Goal: Task Accomplishment & Management: Complete application form

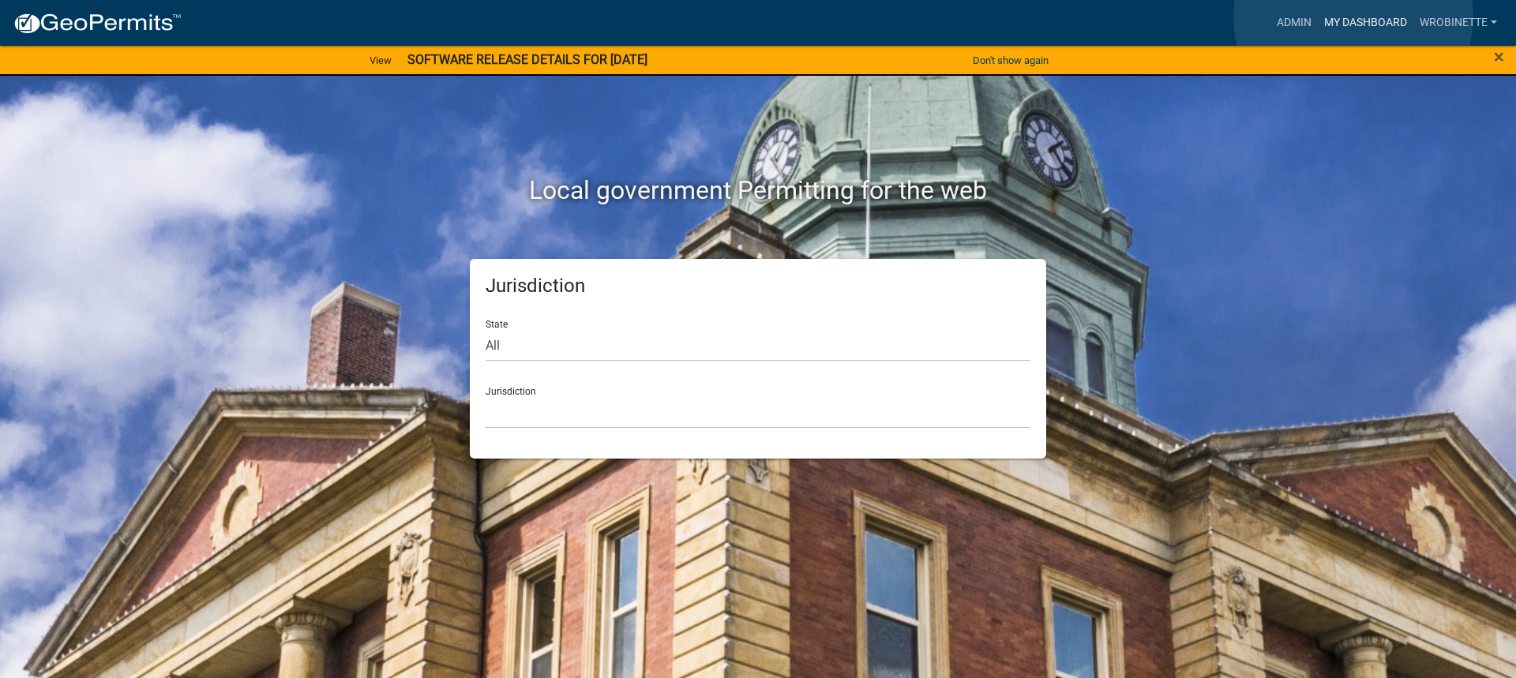
click at [1353, 17] on link "My Dashboard" at bounding box center [1366, 23] width 96 height 30
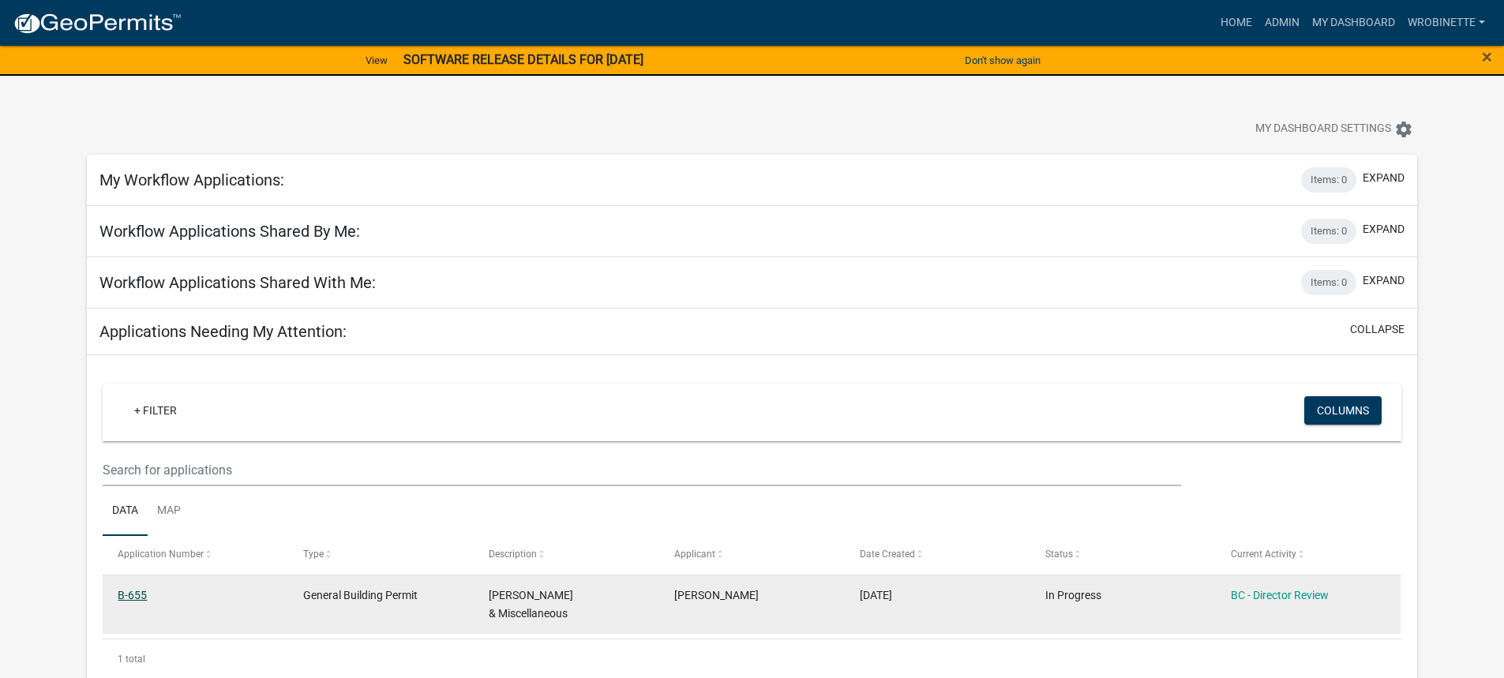
click at [135, 595] on link "B-655" at bounding box center [132, 595] width 29 height 13
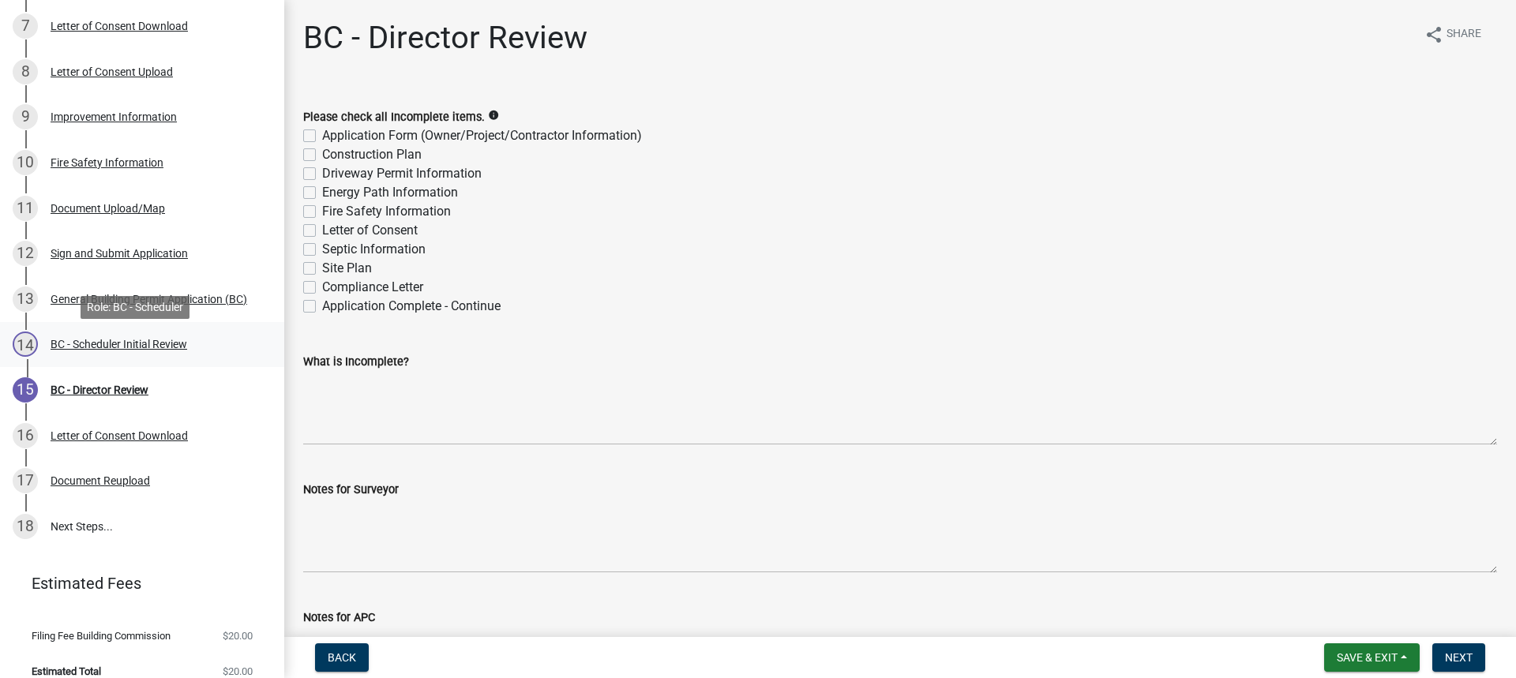
scroll to position [443, 0]
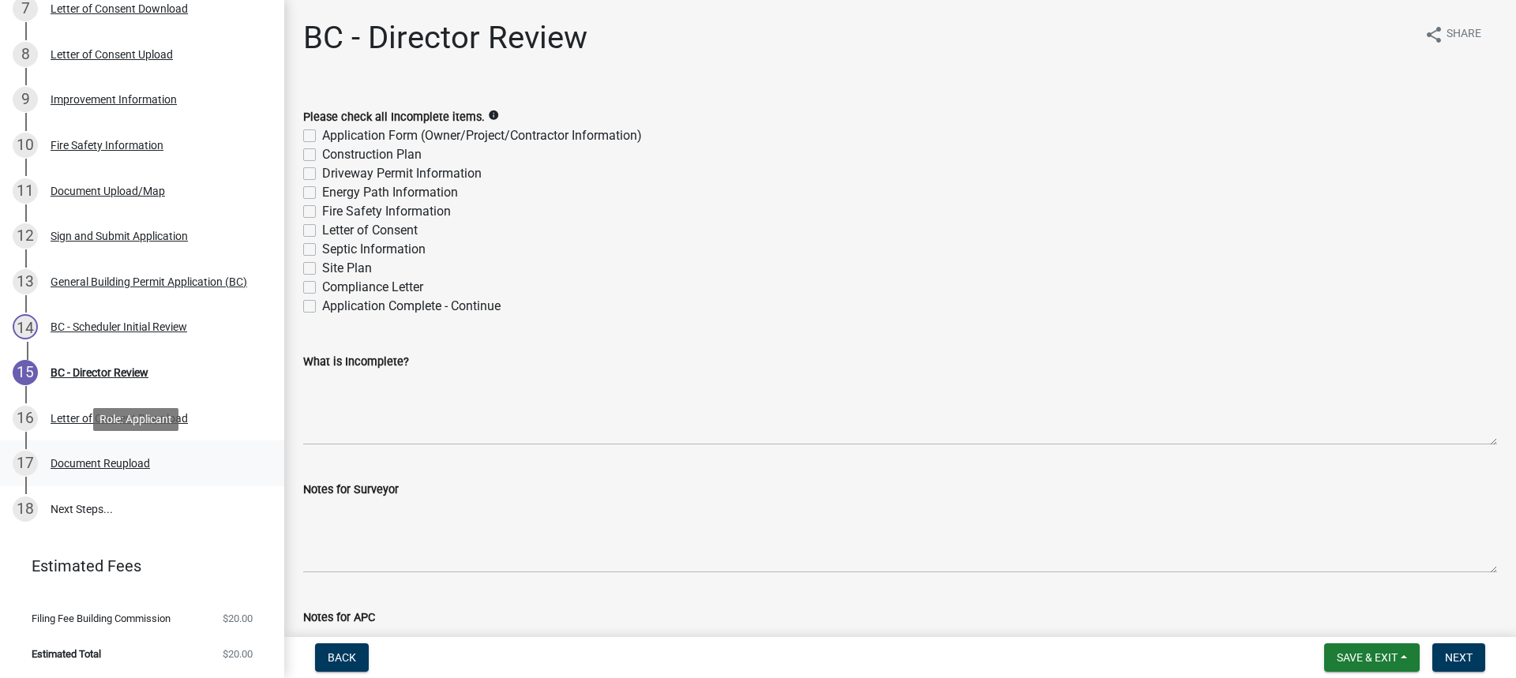
click at [114, 464] on div "Document Reupload" at bounding box center [101, 463] width 100 height 11
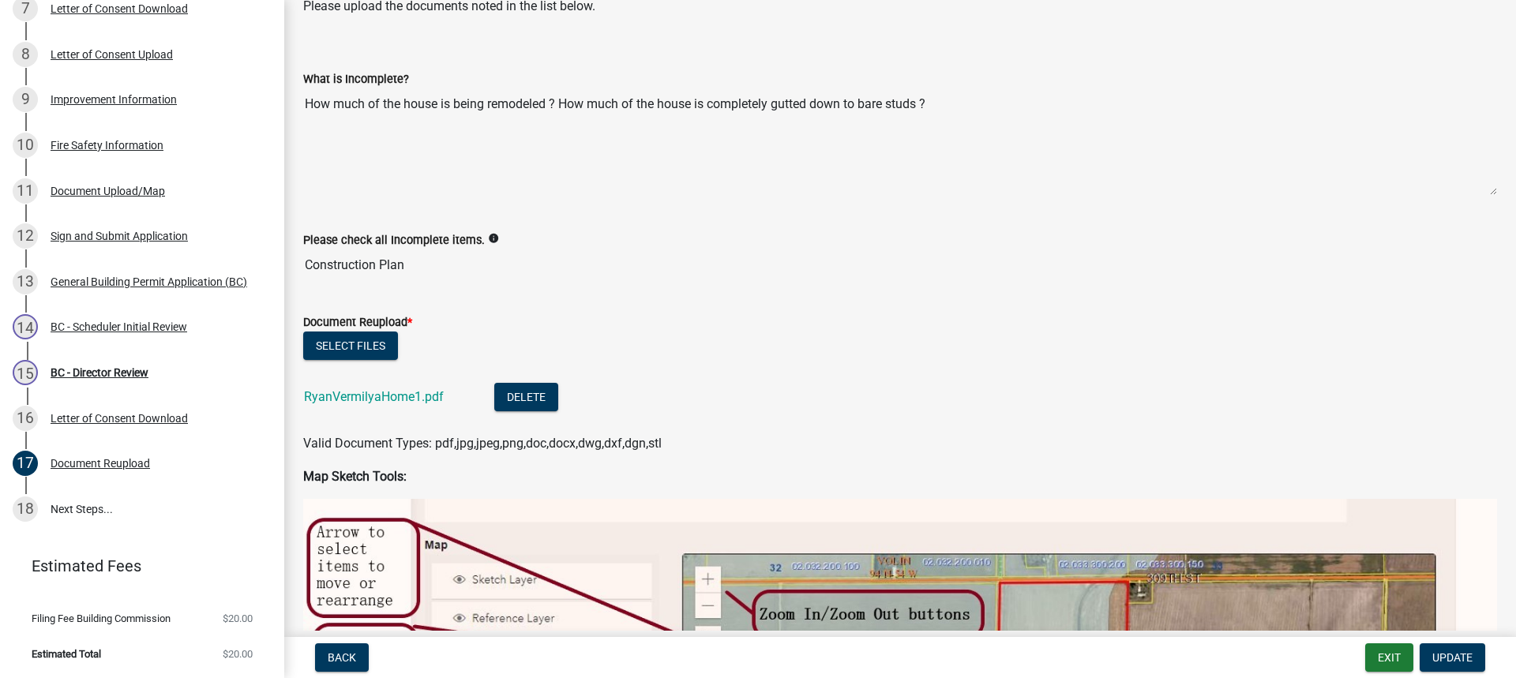
scroll to position [158, 0]
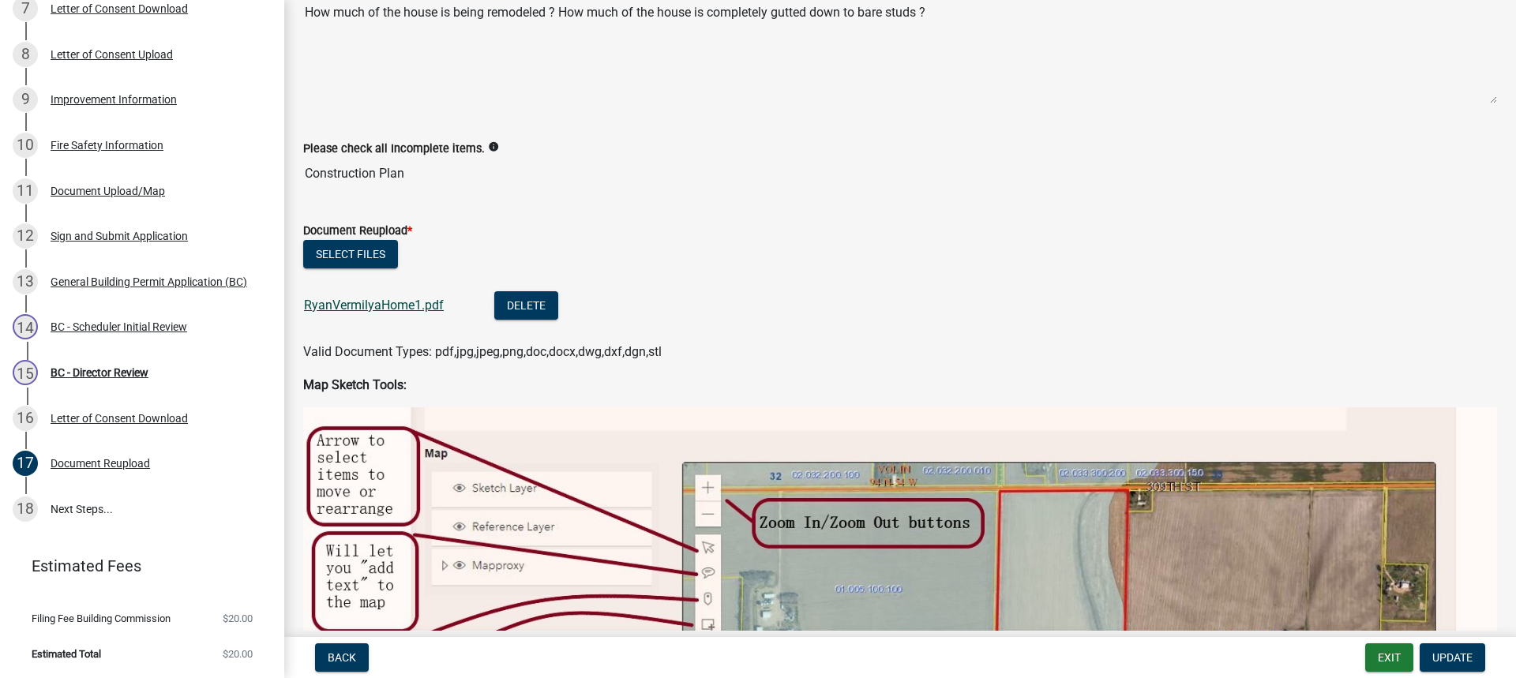
click at [387, 306] on link "RyanVermilyaHome1.pdf" at bounding box center [374, 305] width 140 height 15
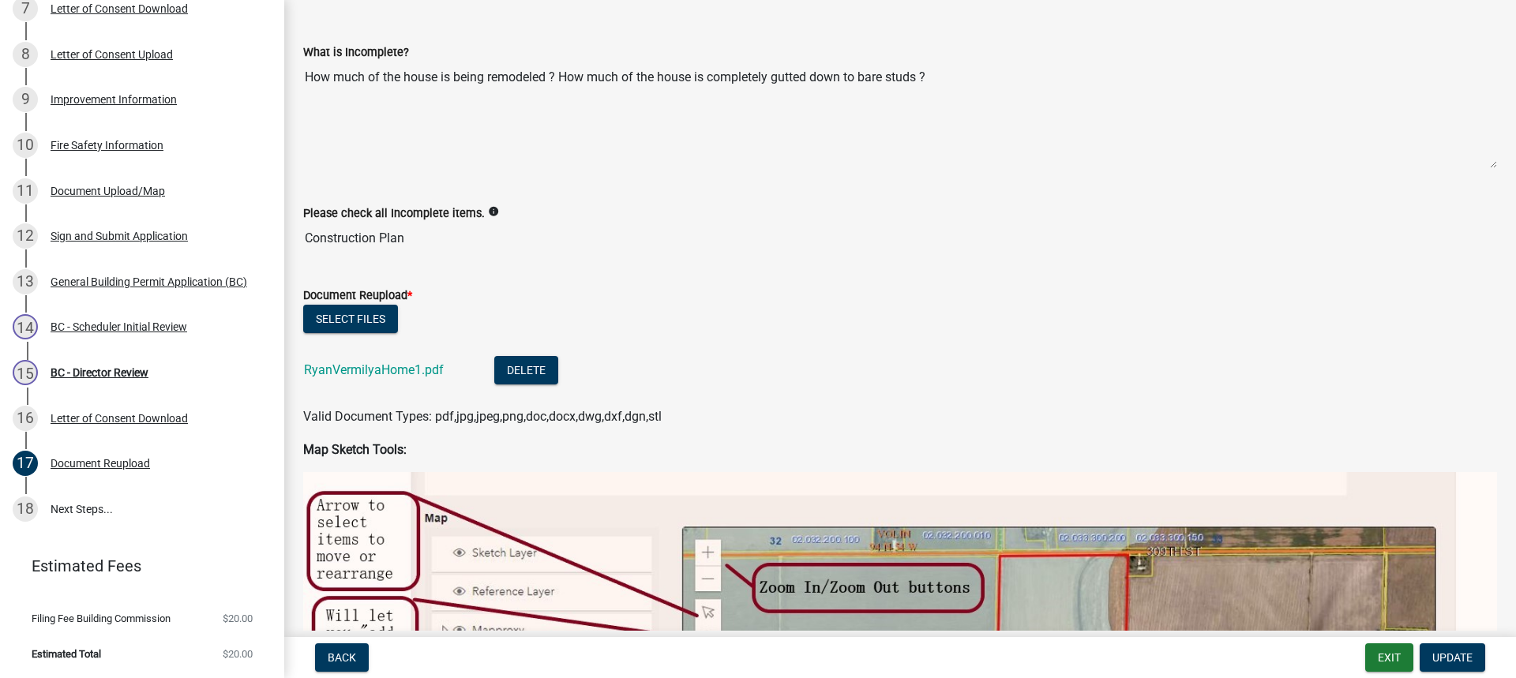
scroll to position [316, 0]
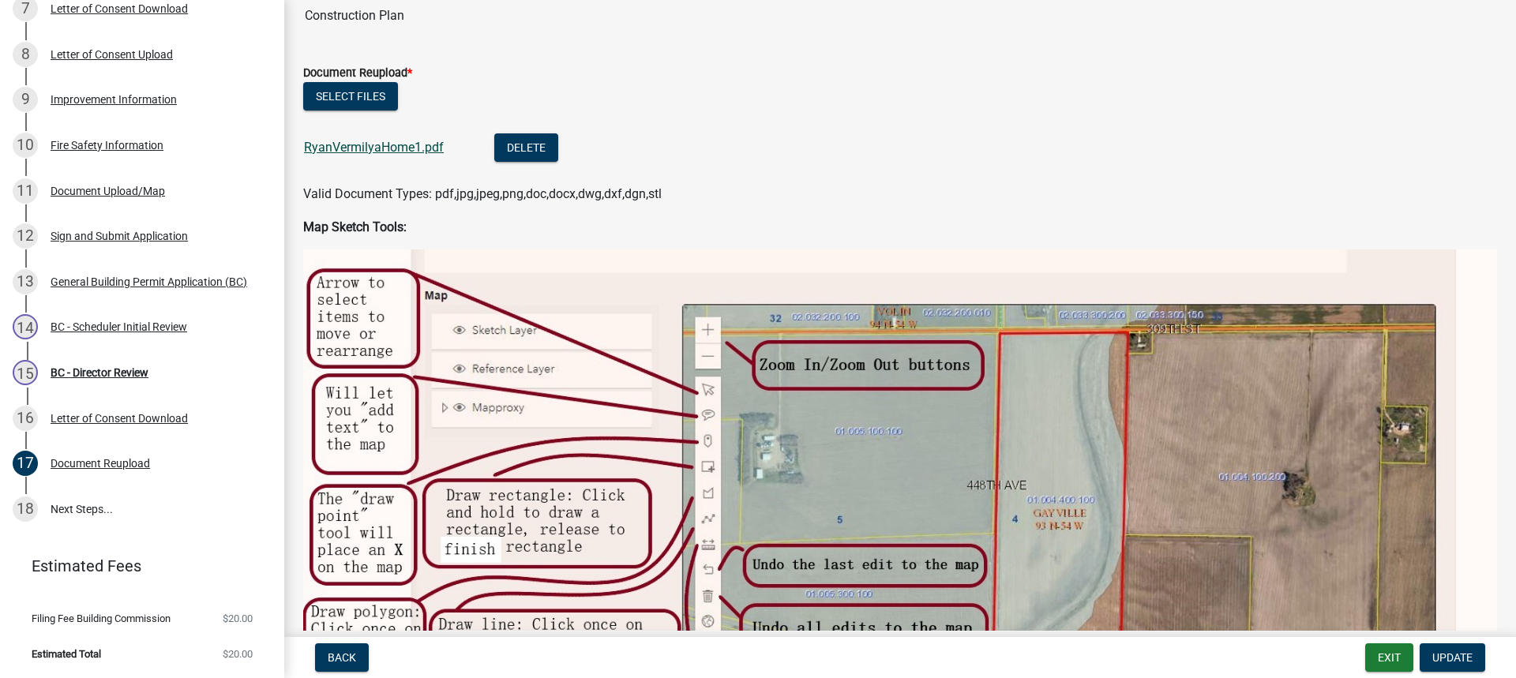
click at [385, 144] on link "RyanVermilyaHome1.pdf" at bounding box center [374, 147] width 140 height 15
click at [96, 370] on div "BC - Director Review" at bounding box center [100, 372] width 98 height 11
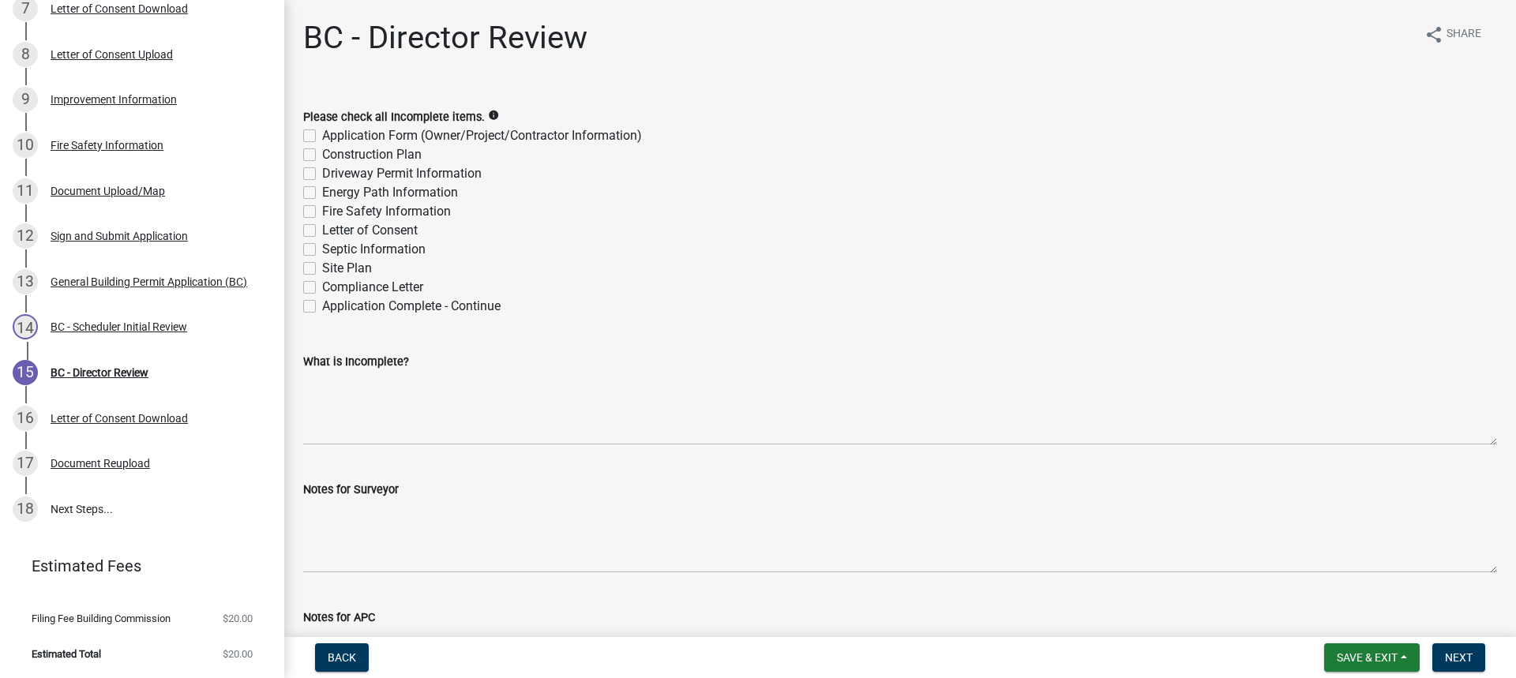
click at [322, 156] on label "Construction Plan" at bounding box center [372, 154] width 100 height 19
click at [322, 156] on input "Construction Plan" at bounding box center [327, 150] width 10 height 10
checkbox input "true"
checkbox input "false"
checkbox input "true"
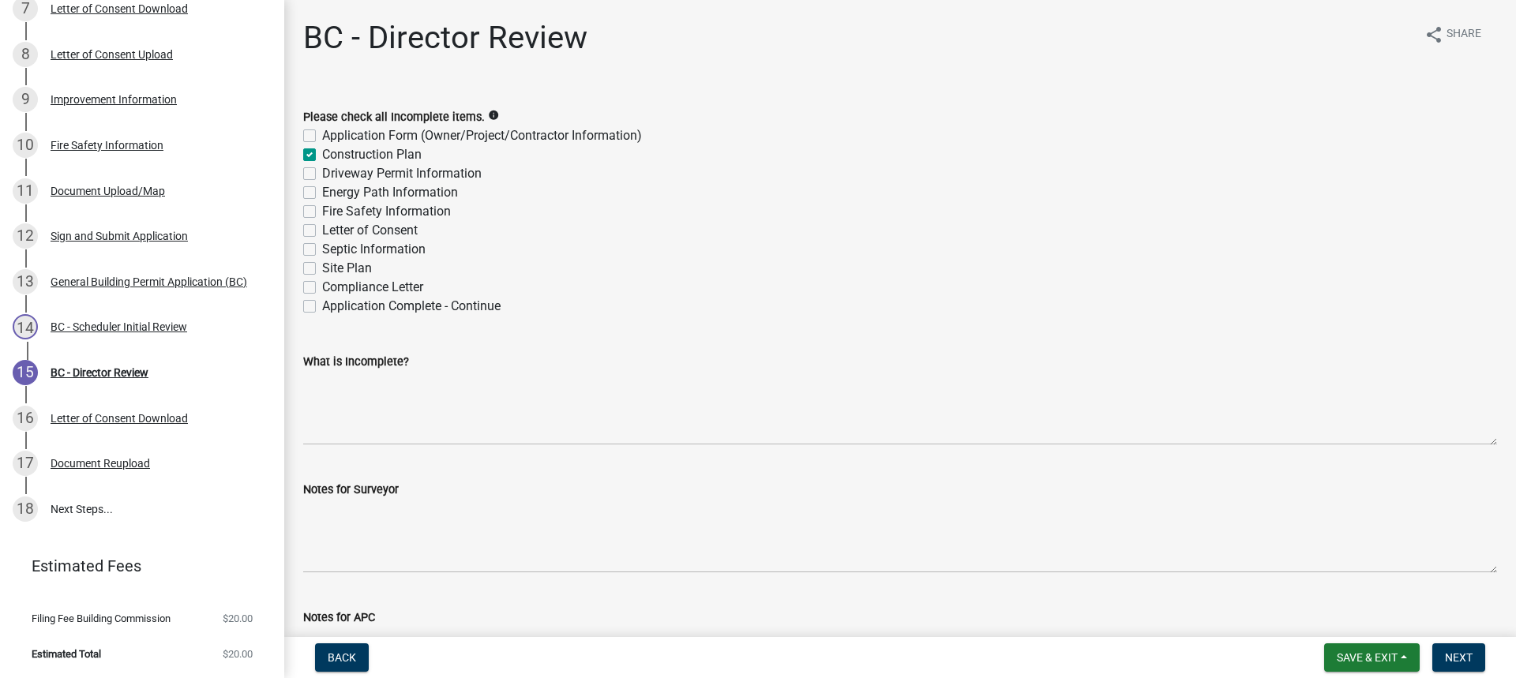
checkbox input "false"
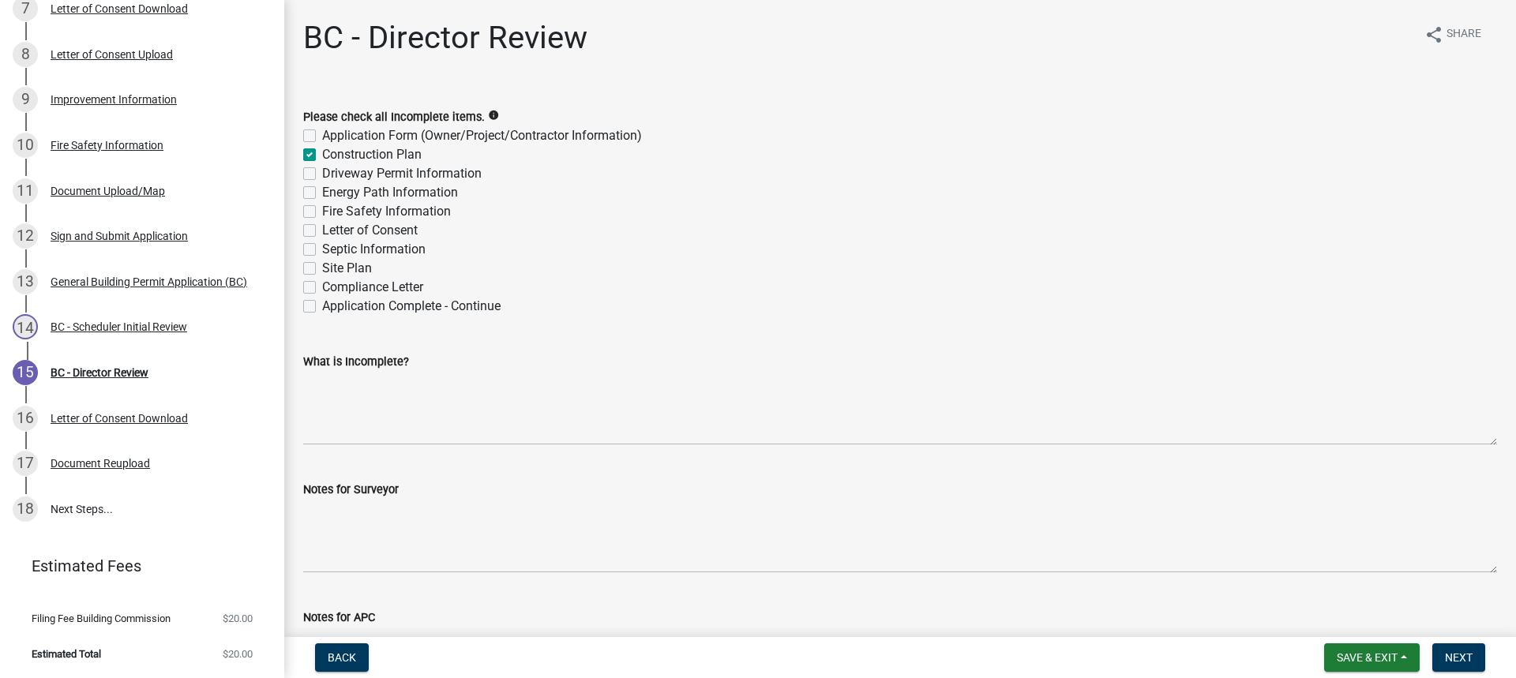
checkbox input "false"
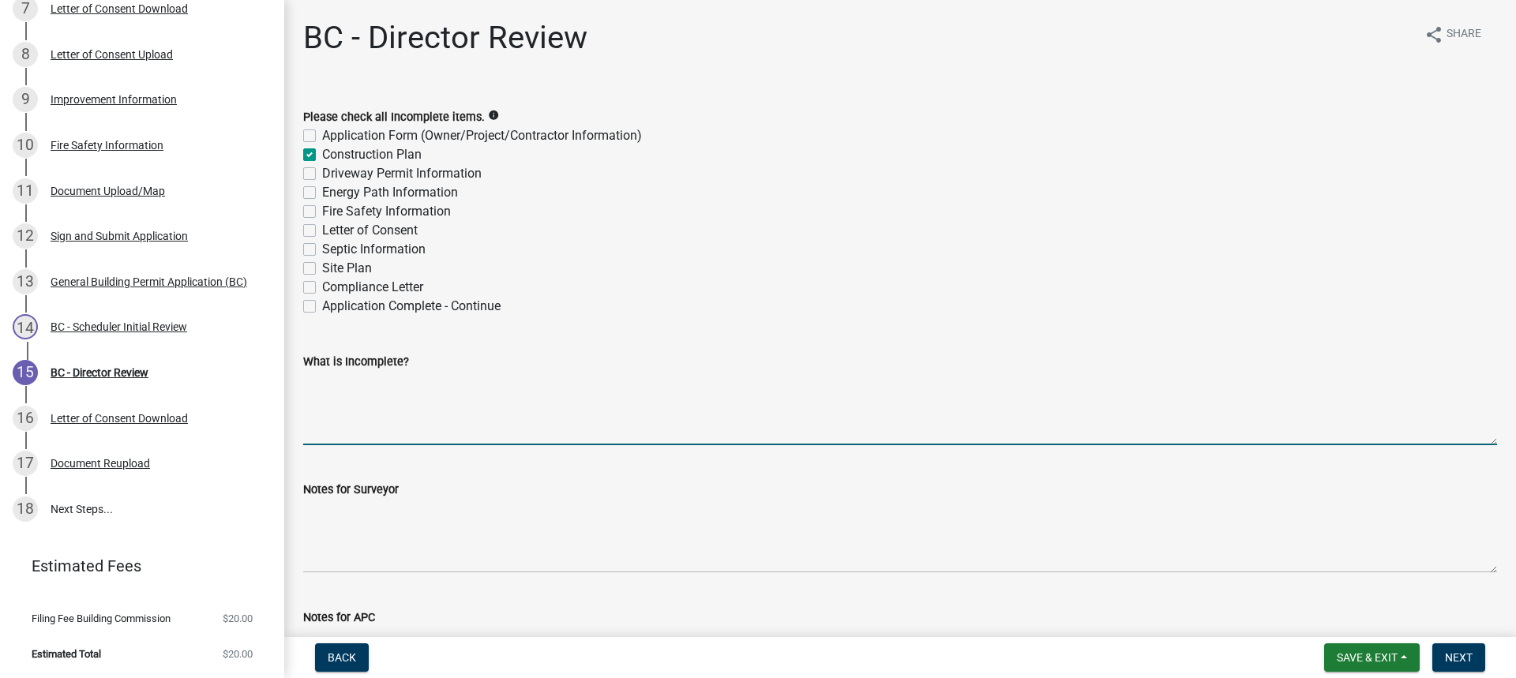
click at [359, 392] on textarea "What is Incomplete?" at bounding box center [900, 408] width 1194 height 74
click at [349, 405] on textarea "Are you changing any of the egress window openings? All electical will have to …" at bounding box center [900, 408] width 1194 height 74
click at [573, 407] on textarea "Are you changing any of the egress window openings? All electrical will have to…" at bounding box center [900, 408] width 1194 height 74
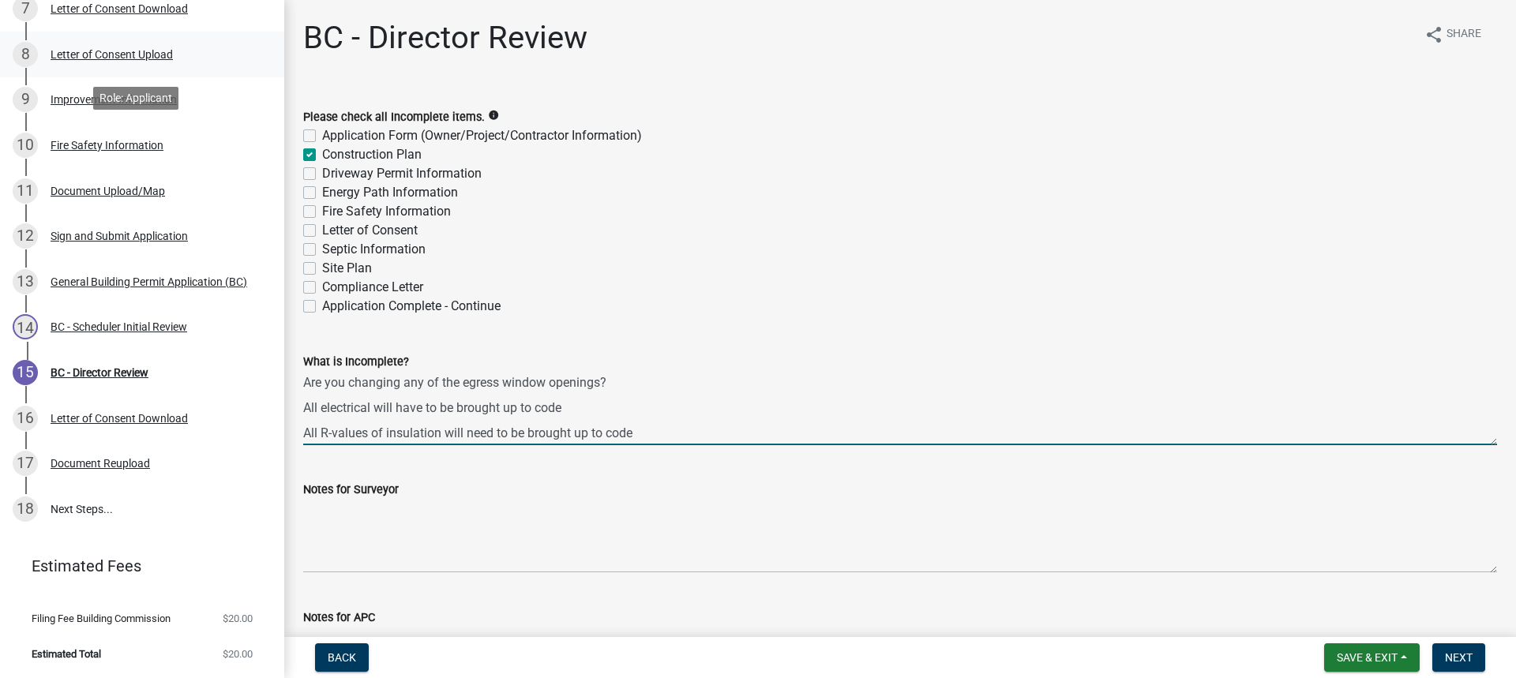
type textarea "Are you changing any of the egress window openings? All electrical will have to…"
click at [118, 53] on div "Letter of Consent Upload" at bounding box center [112, 54] width 122 height 11
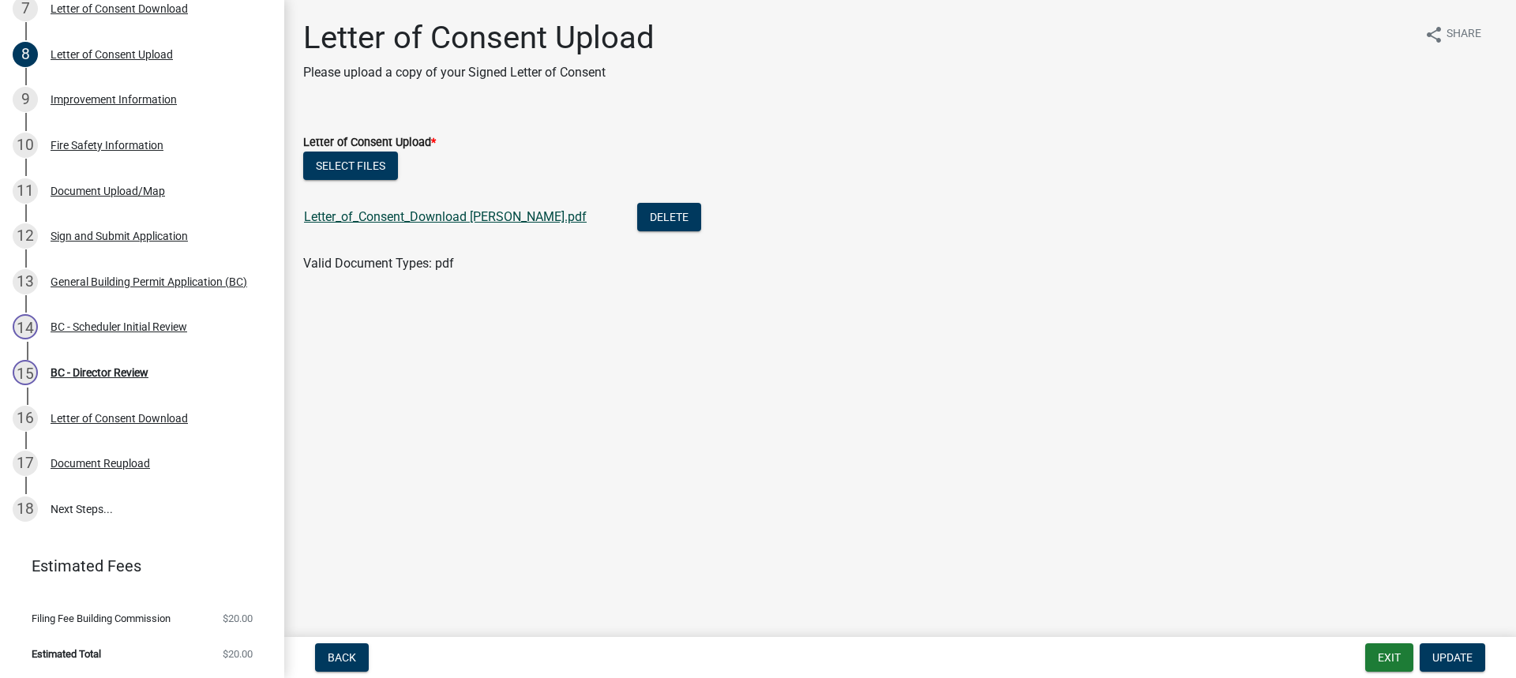
click at [447, 214] on link "Letter_of_Consent_Download [PERSON_NAME].pdf" at bounding box center [445, 216] width 283 height 15
click at [107, 372] on div "BC - Director Review" at bounding box center [100, 372] width 98 height 11
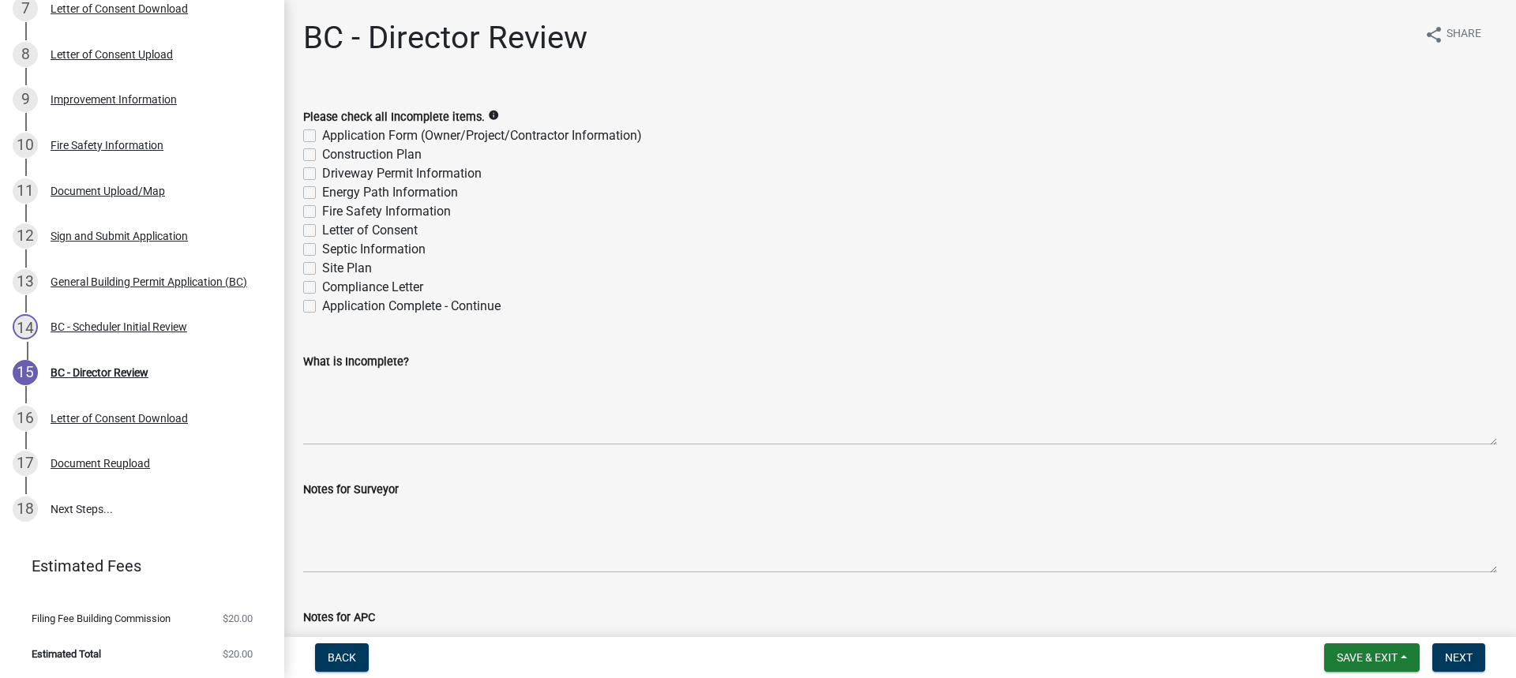
click at [322, 154] on label "Construction Plan" at bounding box center [372, 154] width 100 height 19
click at [322, 154] on input "Construction Plan" at bounding box center [327, 150] width 10 height 10
checkbox input "true"
checkbox input "false"
checkbox input "true"
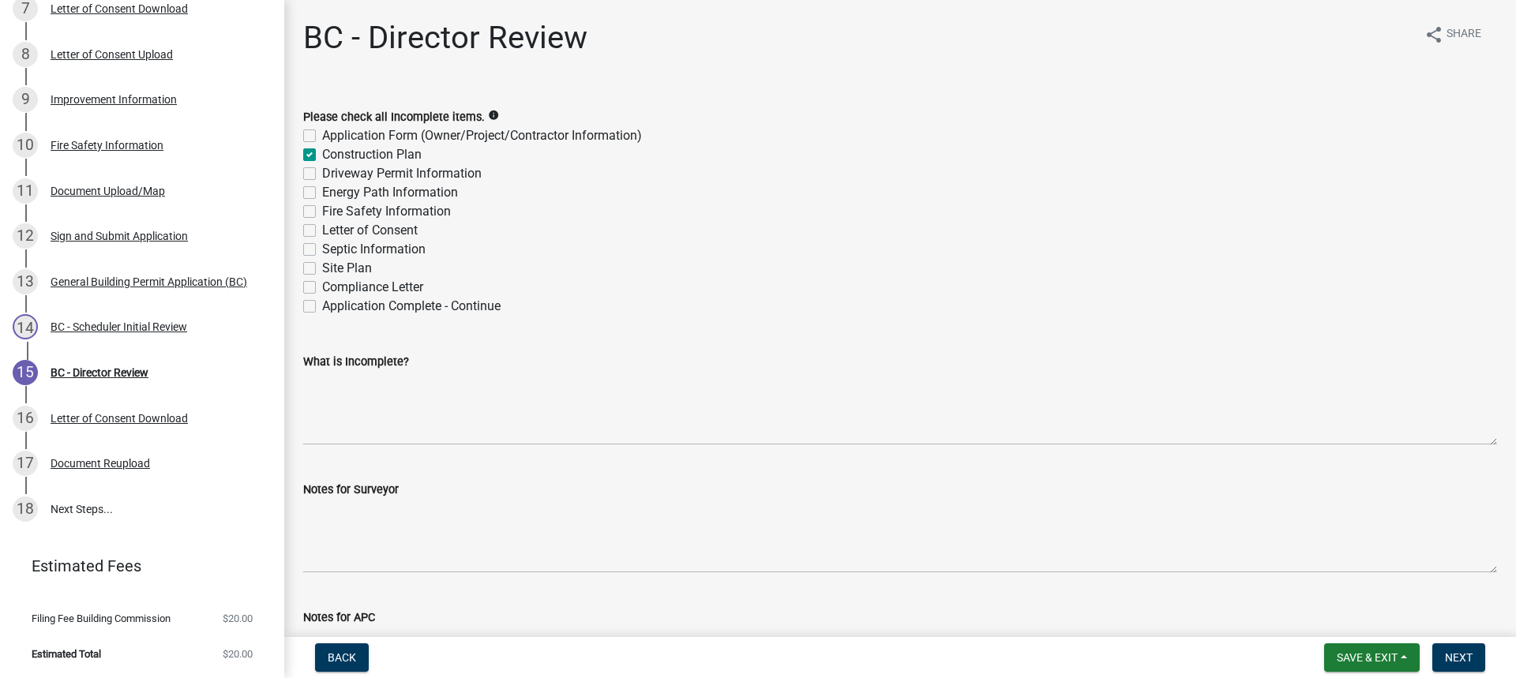
checkbox input "false"
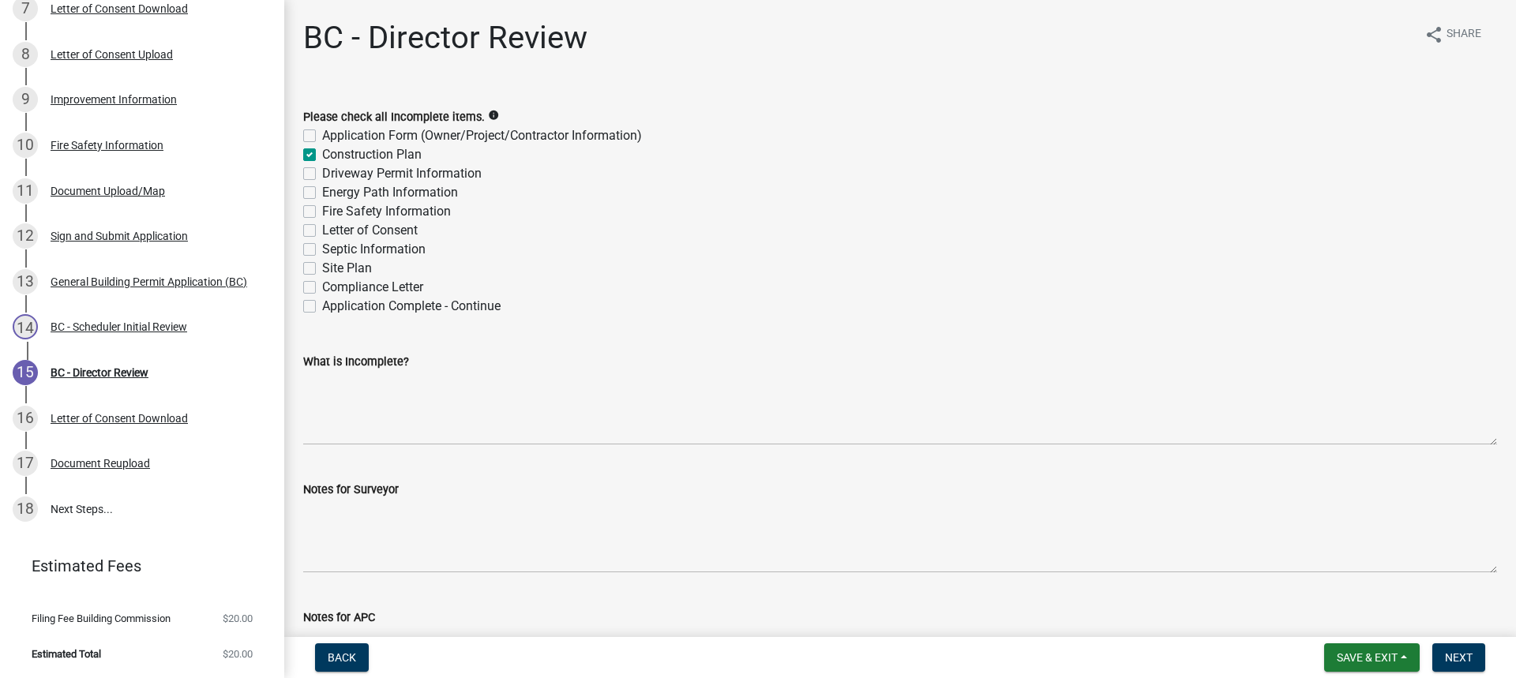
checkbox input "false"
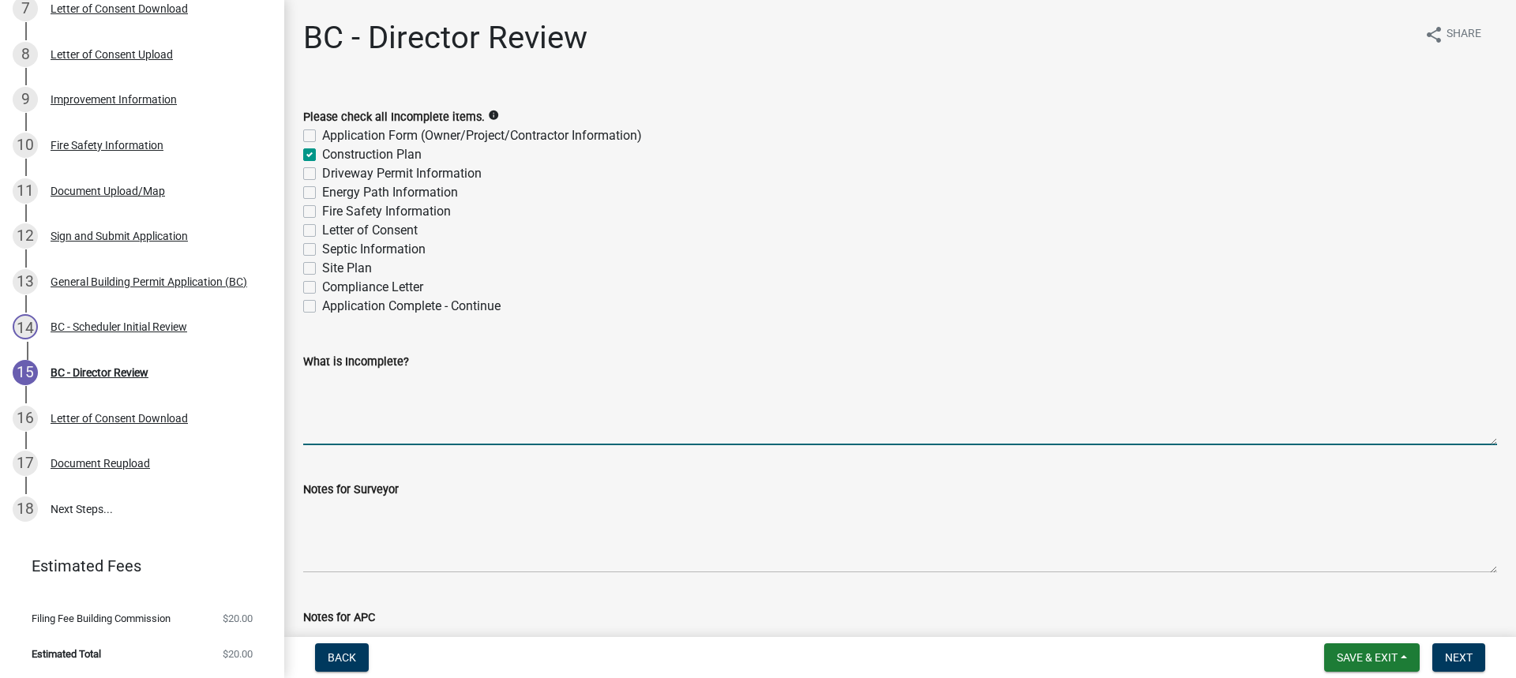
click at [334, 394] on textarea "What is Incomplete?" at bounding box center [900, 408] width 1194 height 74
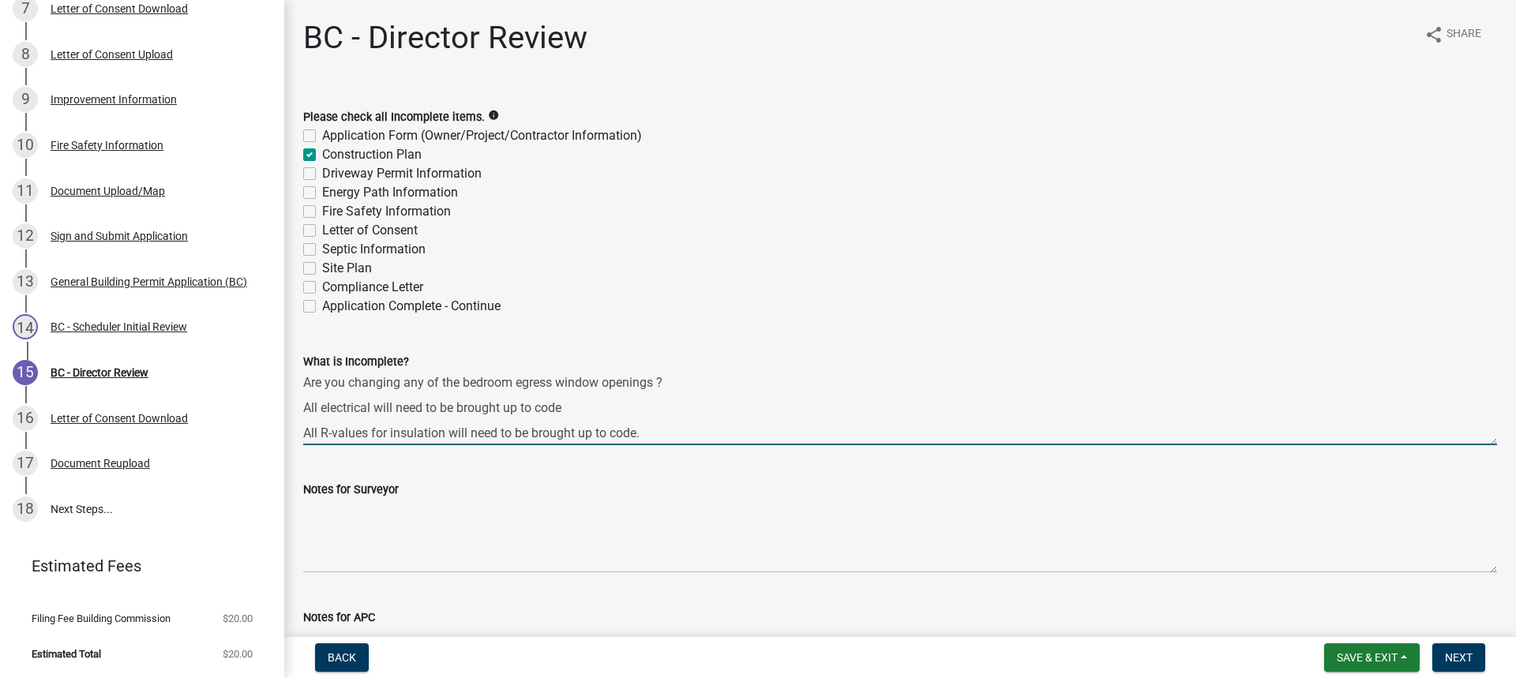
click at [570, 407] on textarea "Are you changing any of the bedroom egress window openings ? All electrical wil…" at bounding box center [900, 408] width 1194 height 74
click at [650, 434] on textarea "Are you changing any of the bedroom egress window openings ? All electrical wil…" at bounding box center [900, 408] width 1194 height 74
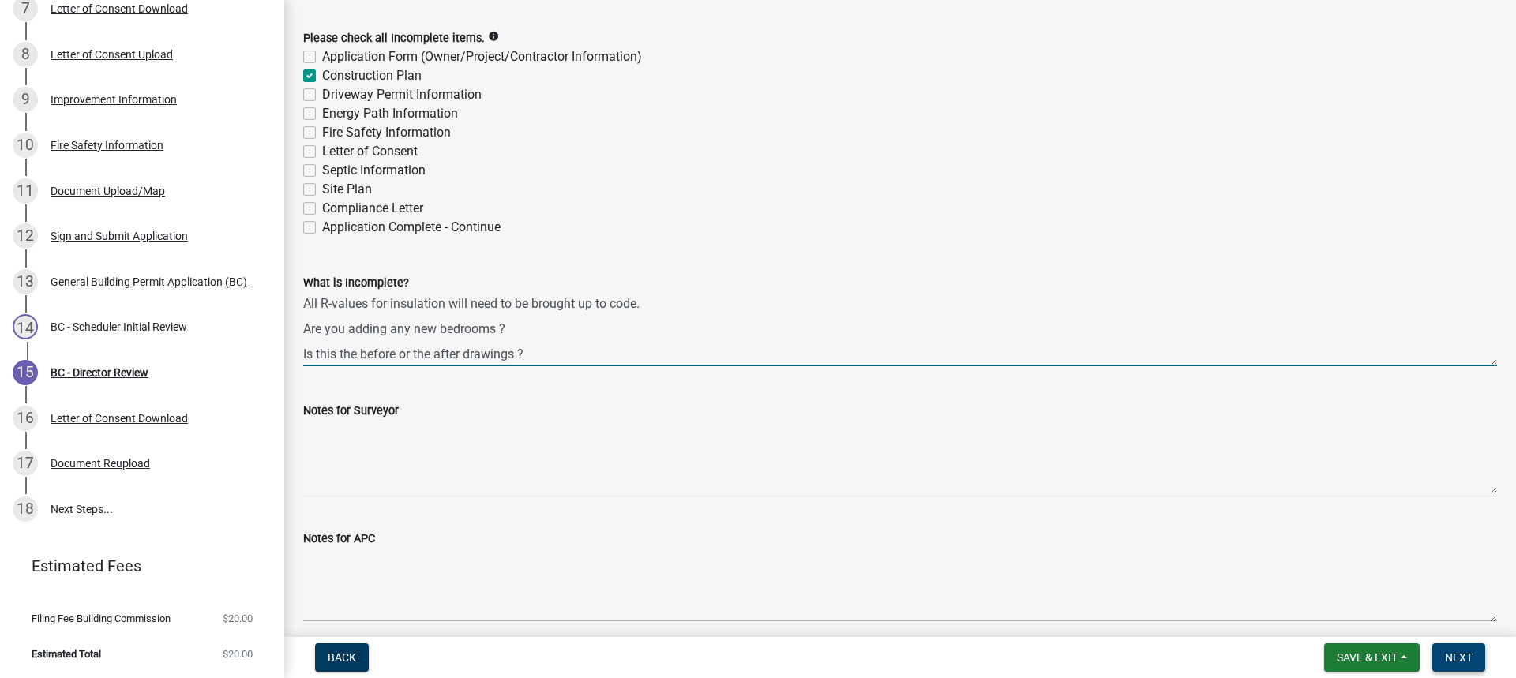
type textarea "Are you changing any of the bedroom egress window openings ? All electrical wil…"
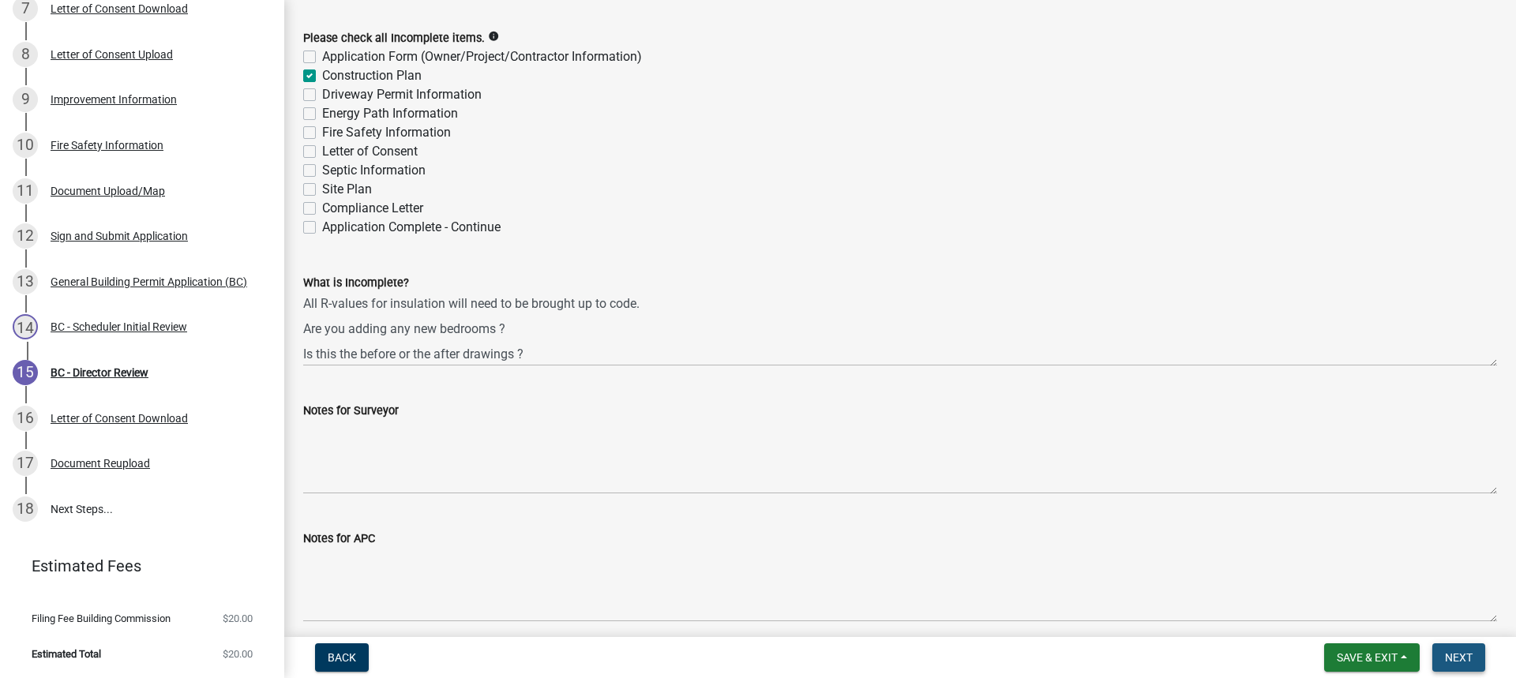
click at [1459, 654] on span "Next" at bounding box center [1459, 658] width 28 height 13
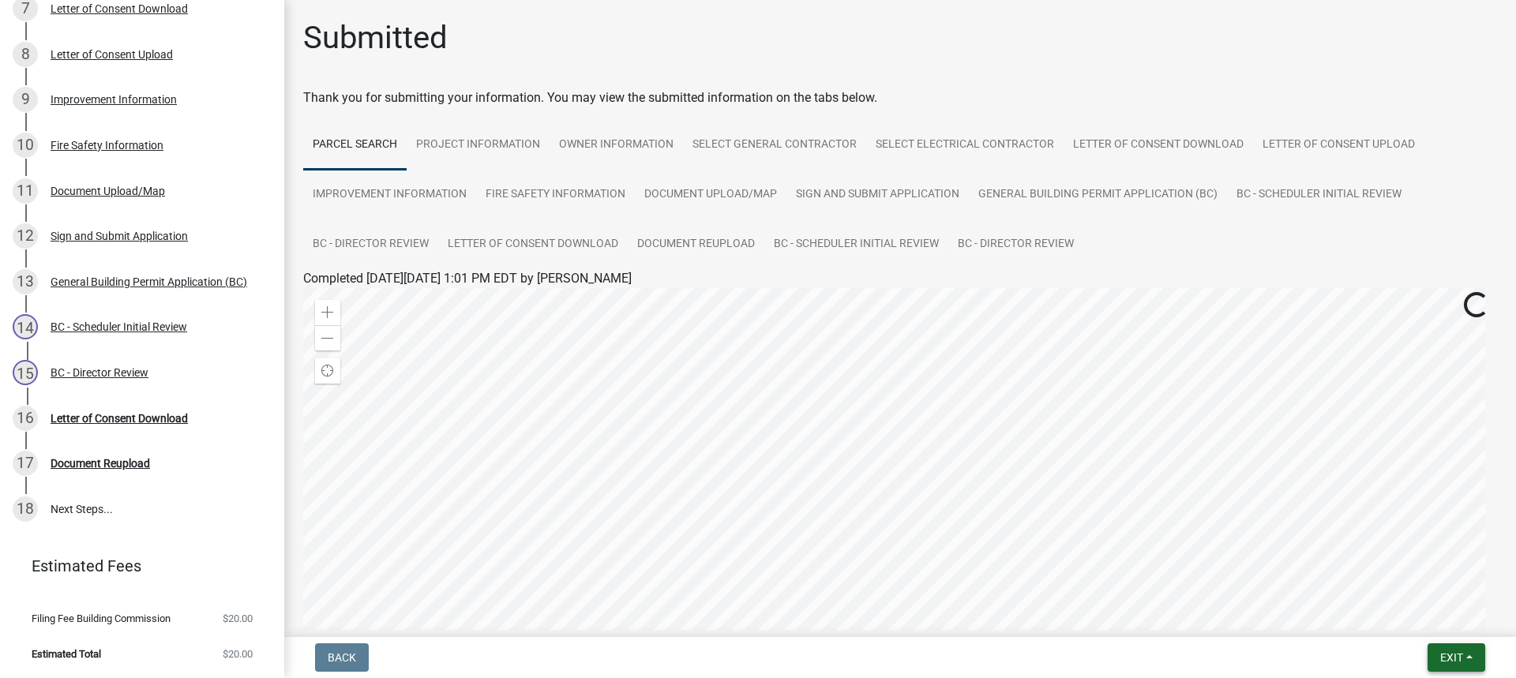
click at [1459, 655] on span "Exit" at bounding box center [1451, 658] width 23 height 13
click at [1400, 616] on button "Save & Exit" at bounding box center [1422, 617] width 126 height 38
